Goal: Register for event/course

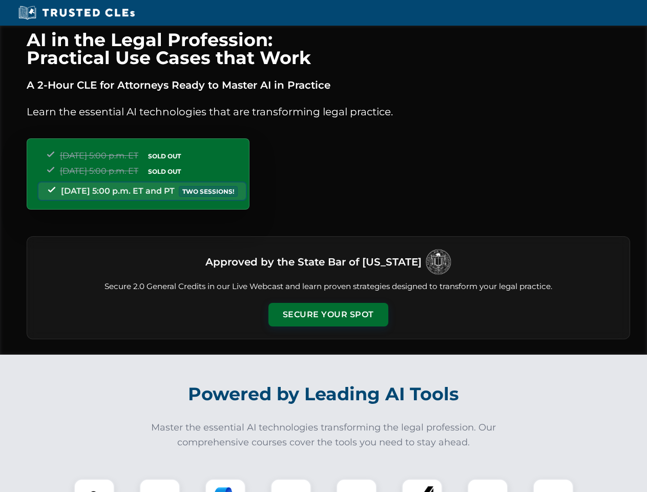
click at [328, 315] on button "Secure Your Spot" at bounding box center [329, 315] width 120 height 24
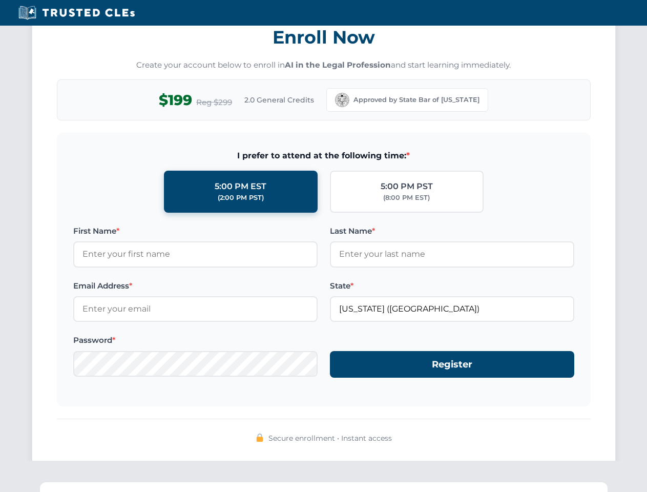
click at [160, 485] on div "AI in the Legal Profession: Practical Use Cases that Work A 2-Hour CLE for Atto…" at bounding box center [323, 336] width 647 height 2398
